Goal: Task Accomplishment & Management: Manage account settings

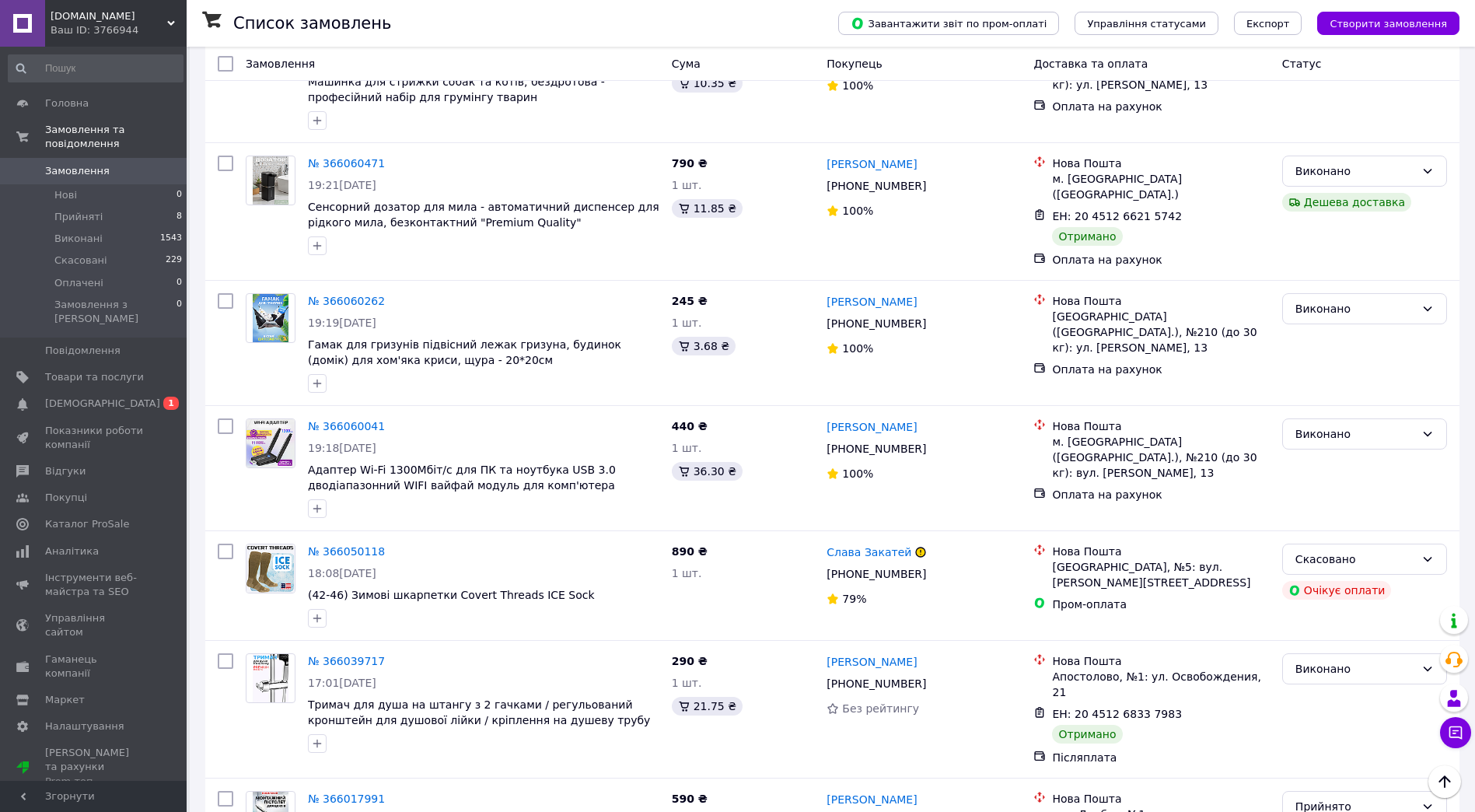
scroll to position [2027, 0]
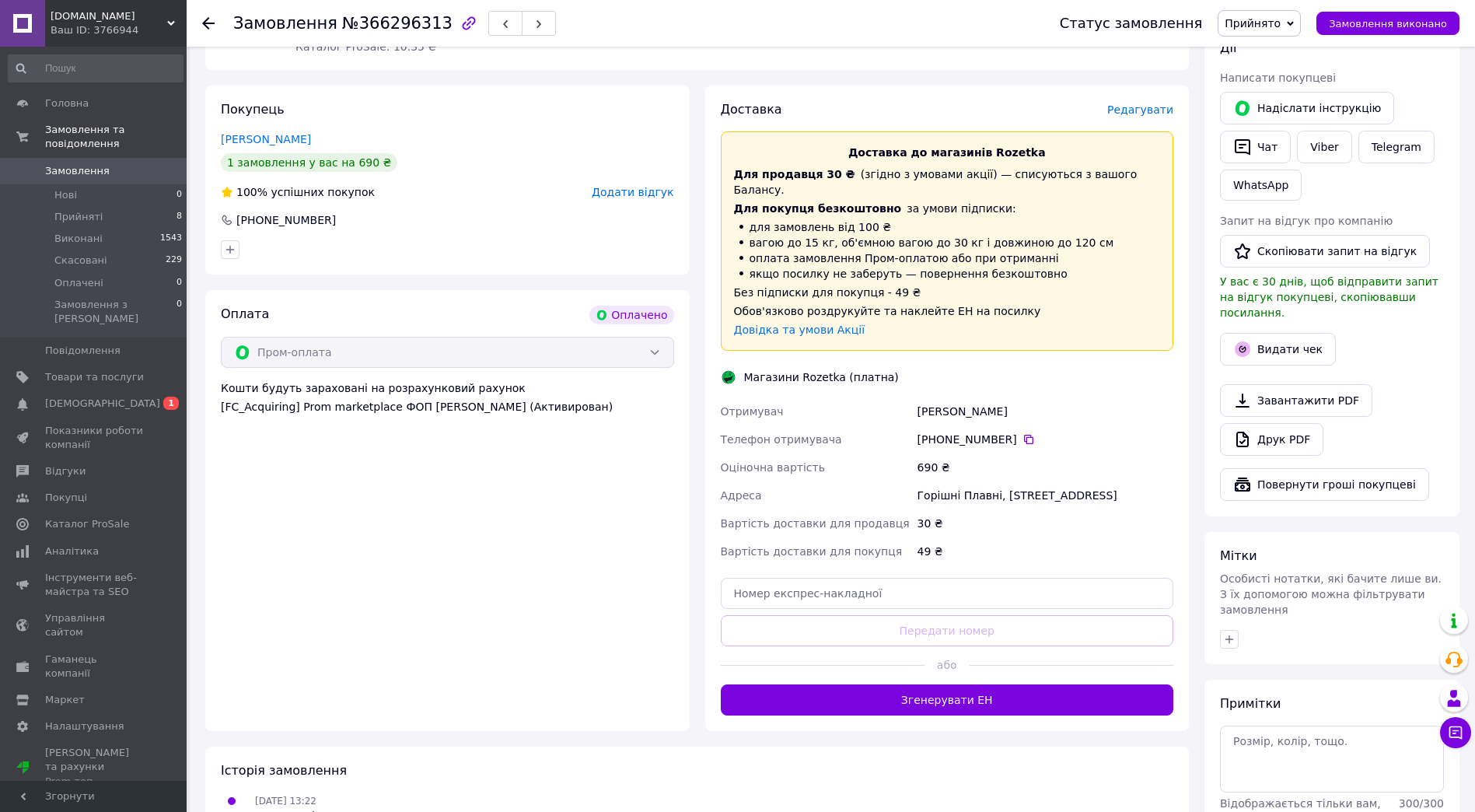
scroll to position [311, 0]
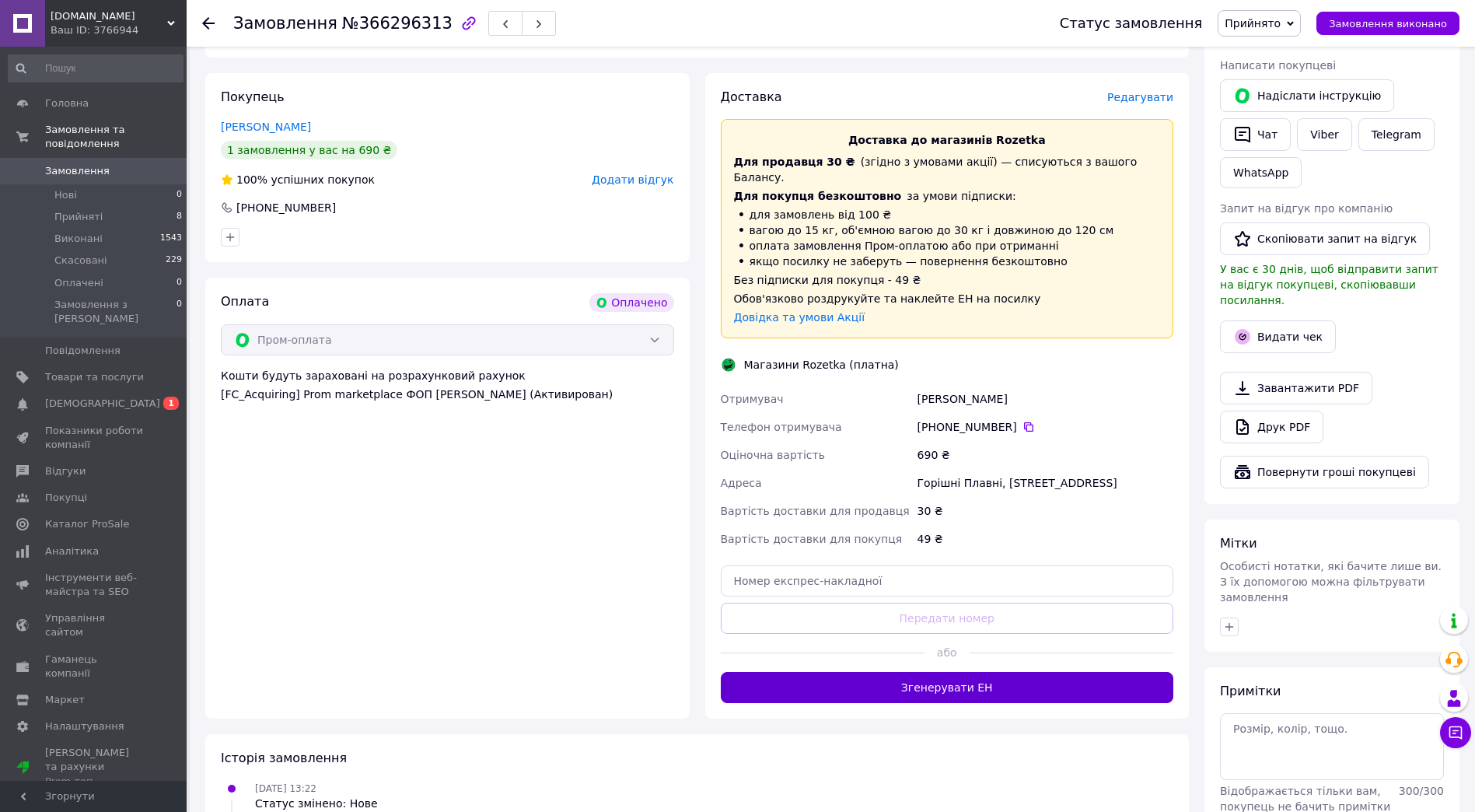
click at [975, 672] on button "Згенерувати ЕН" at bounding box center [947, 688] width 453 height 31
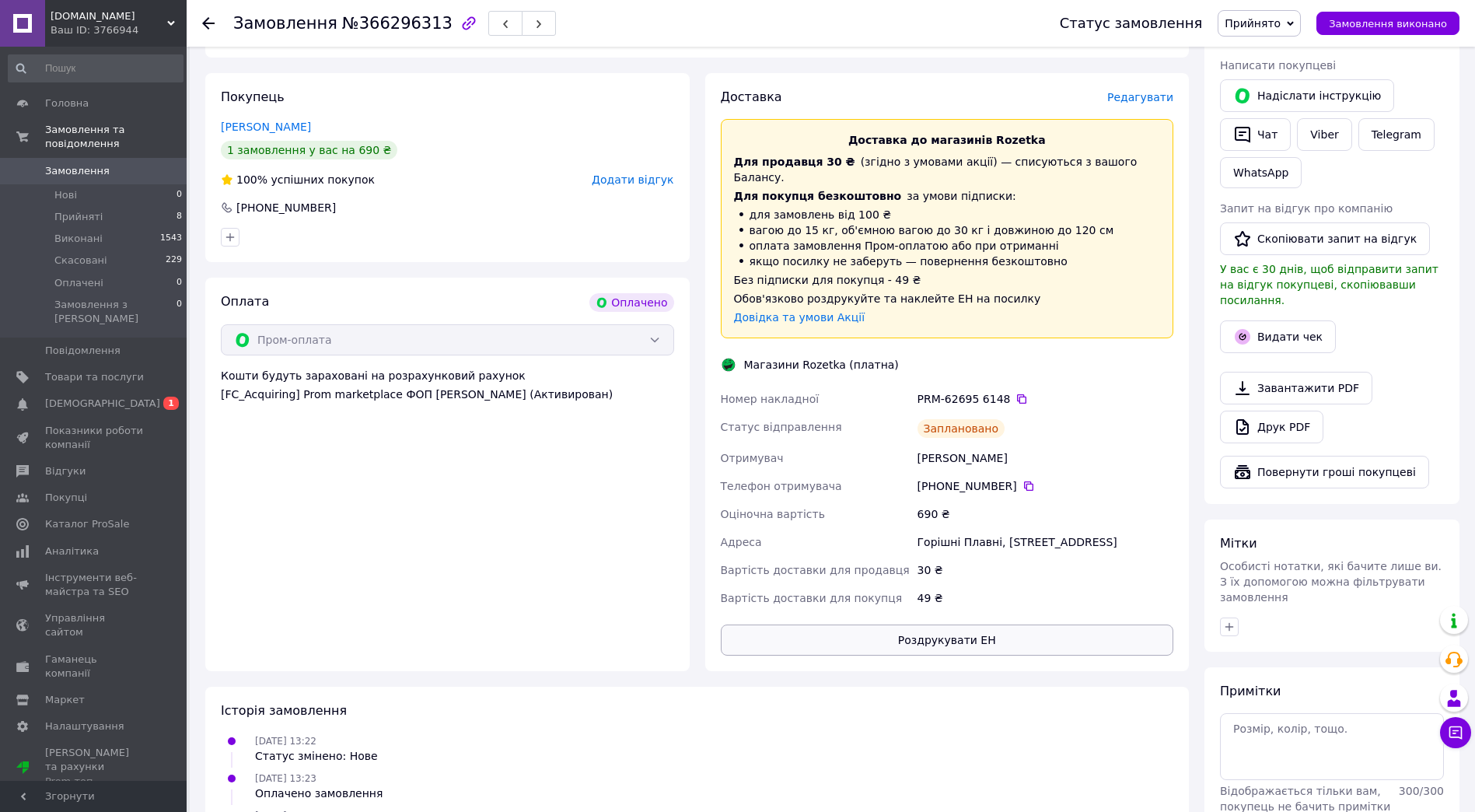
click at [991, 564] on div "30 ₴" at bounding box center [1045, 569] width 262 height 28
click at [975, 603] on div "Доставка Редагувати Доставка до магазинів Rozetka Для продавця 30 ₴   (згідно з…" at bounding box center [947, 372] width 453 height 567
click at [975, 624] on button "Роздрукувати ЕН" at bounding box center [947, 639] width 453 height 31
